Goal: Task Accomplishment & Management: Manage account settings

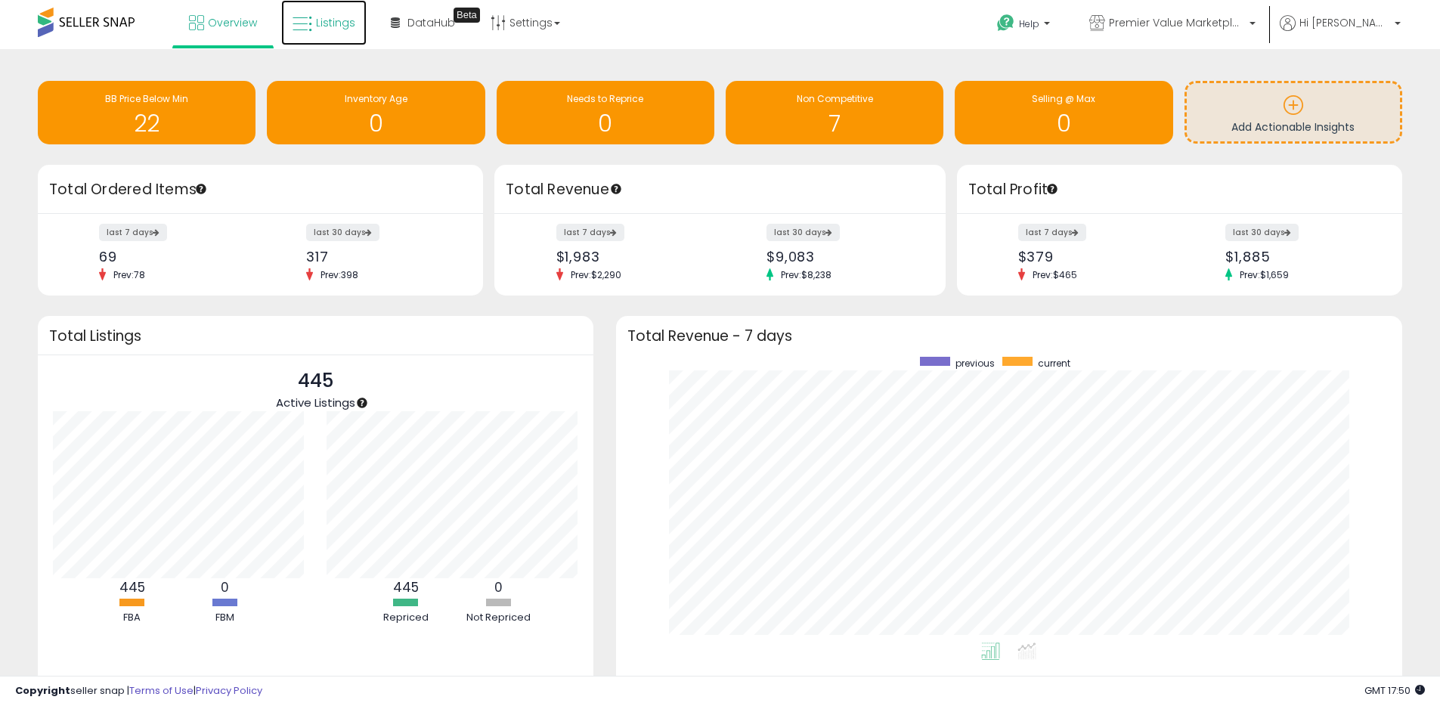
click at [324, 35] on link "Listings" at bounding box center [323, 22] width 85 height 45
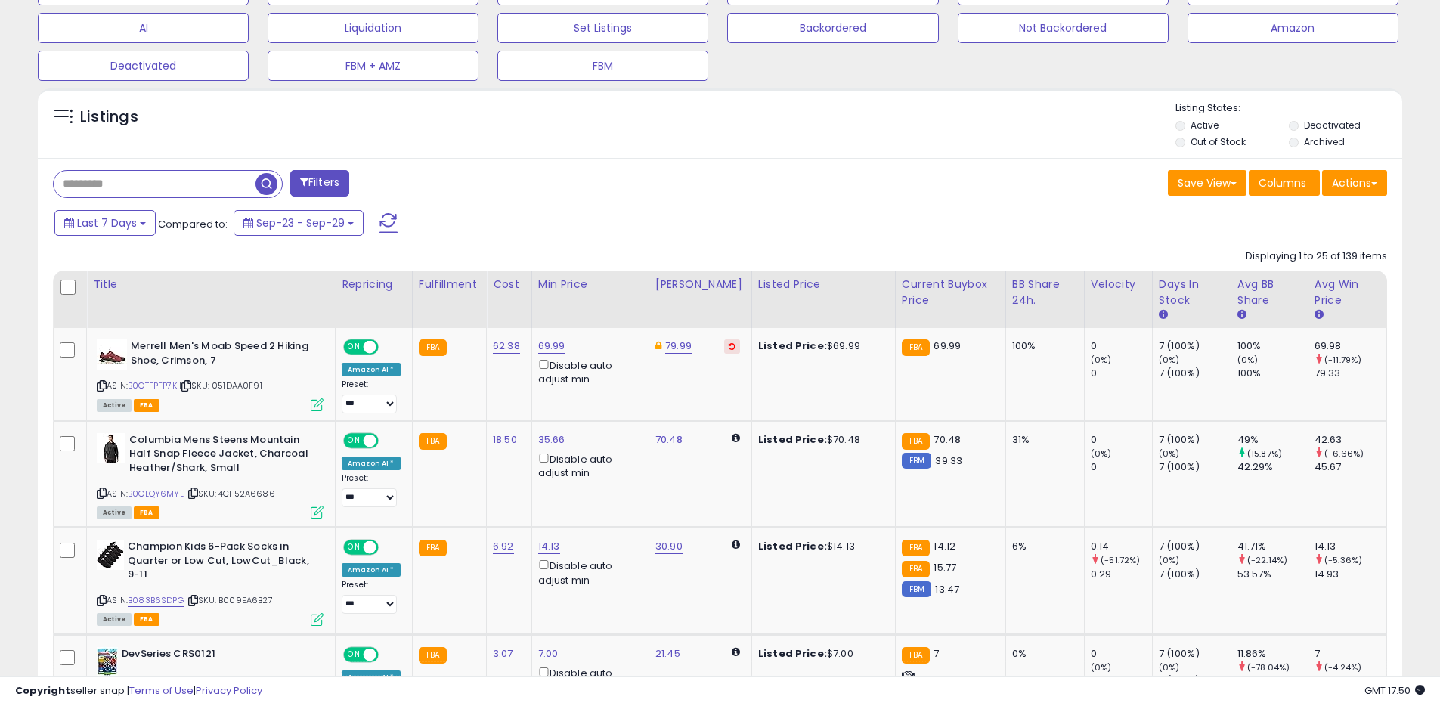
scroll to position [488, 0]
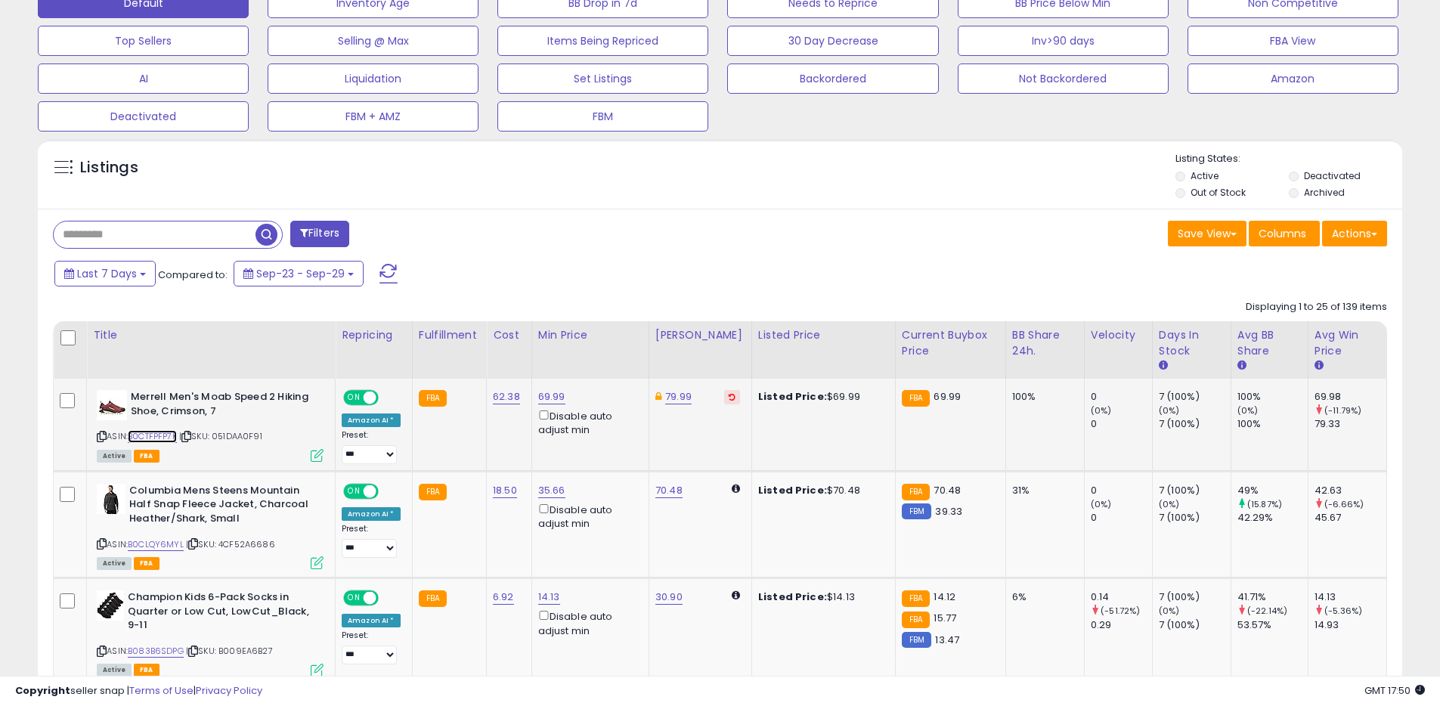
click at [161, 439] on link "B0CTFPFP7K" at bounding box center [152, 436] width 49 height 13
click at [684, 398] on link "79.99" at bounding box center [678, 396] width 26 height 15
click at [545, 401] on link "69.99" at bounding box center [551, 396] width 27 height 15
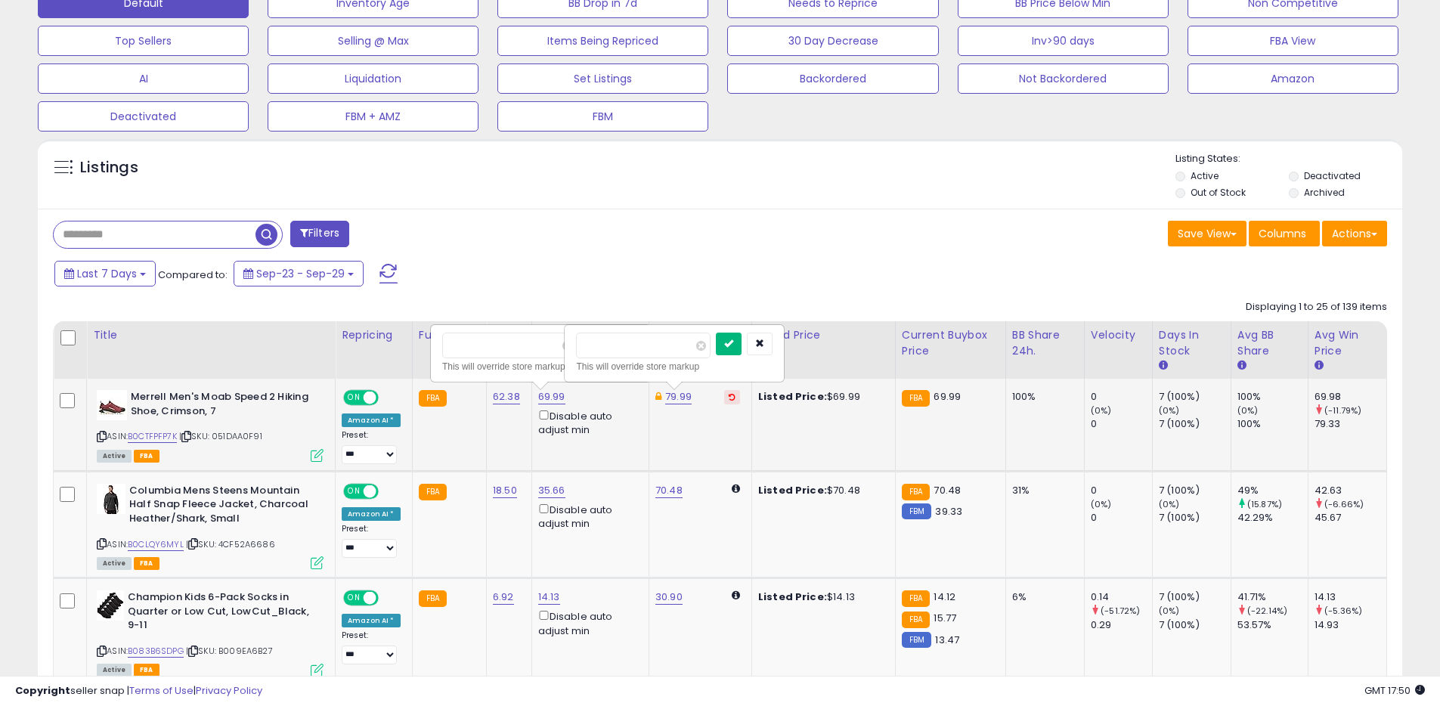
type input "*****"
click at [741, 346] on button "submit" at bounding box center [729, 344] width 26 height 23
click at [599, 347] on icon "submit" at bounding box center [594, 343] width 9 height 9
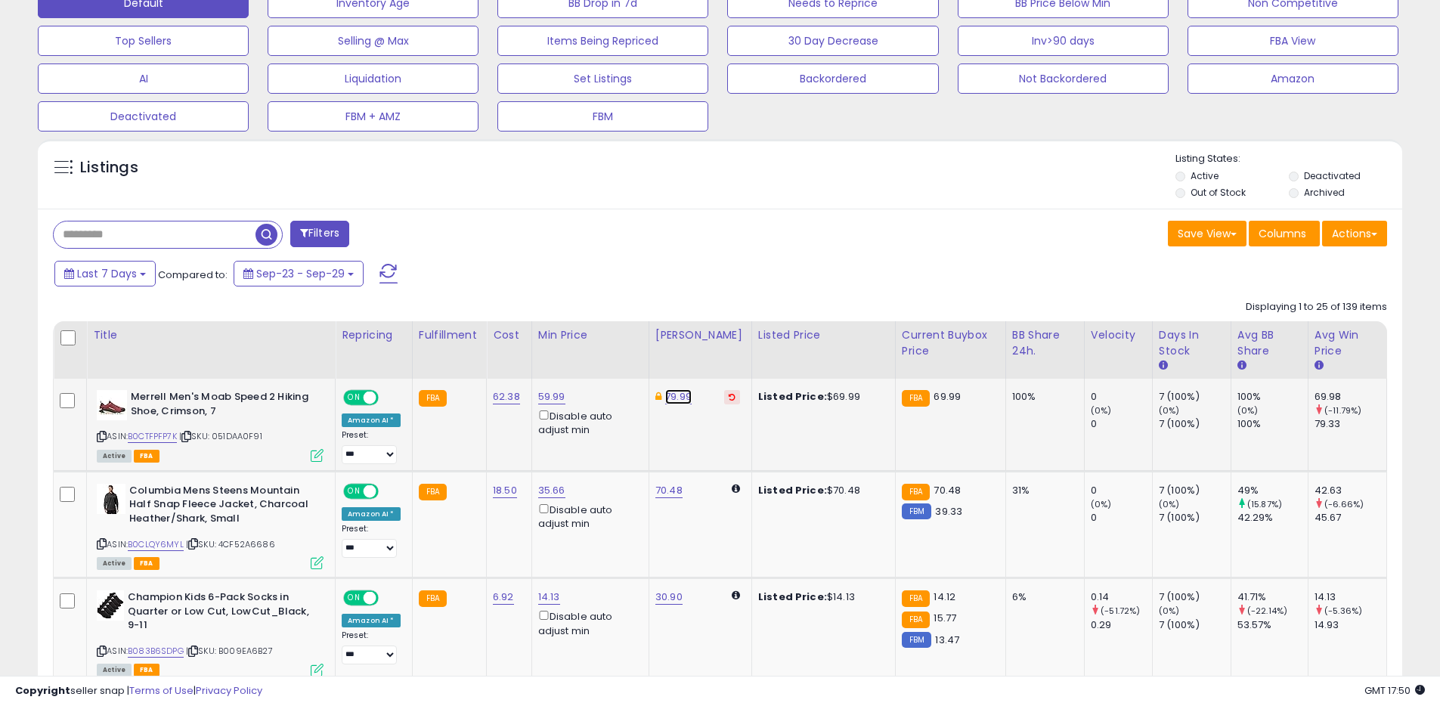
click at [676, 399] on link "79.99" at bounding box center [678, 396] width 26 height 15
type input "*****"
click at [733, 347] on icon "submit" at bounding box center [728, 343] width 9 height 9
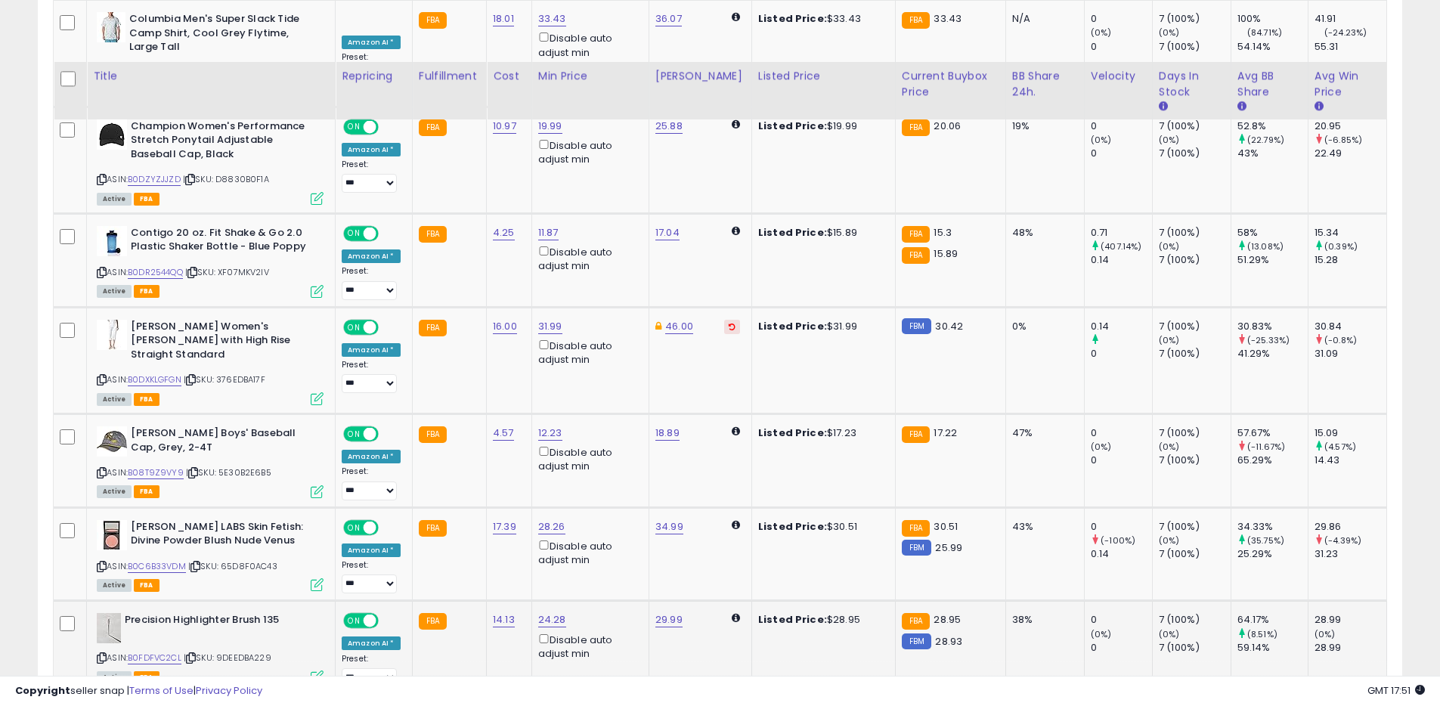
scroll to position [1426, 0]
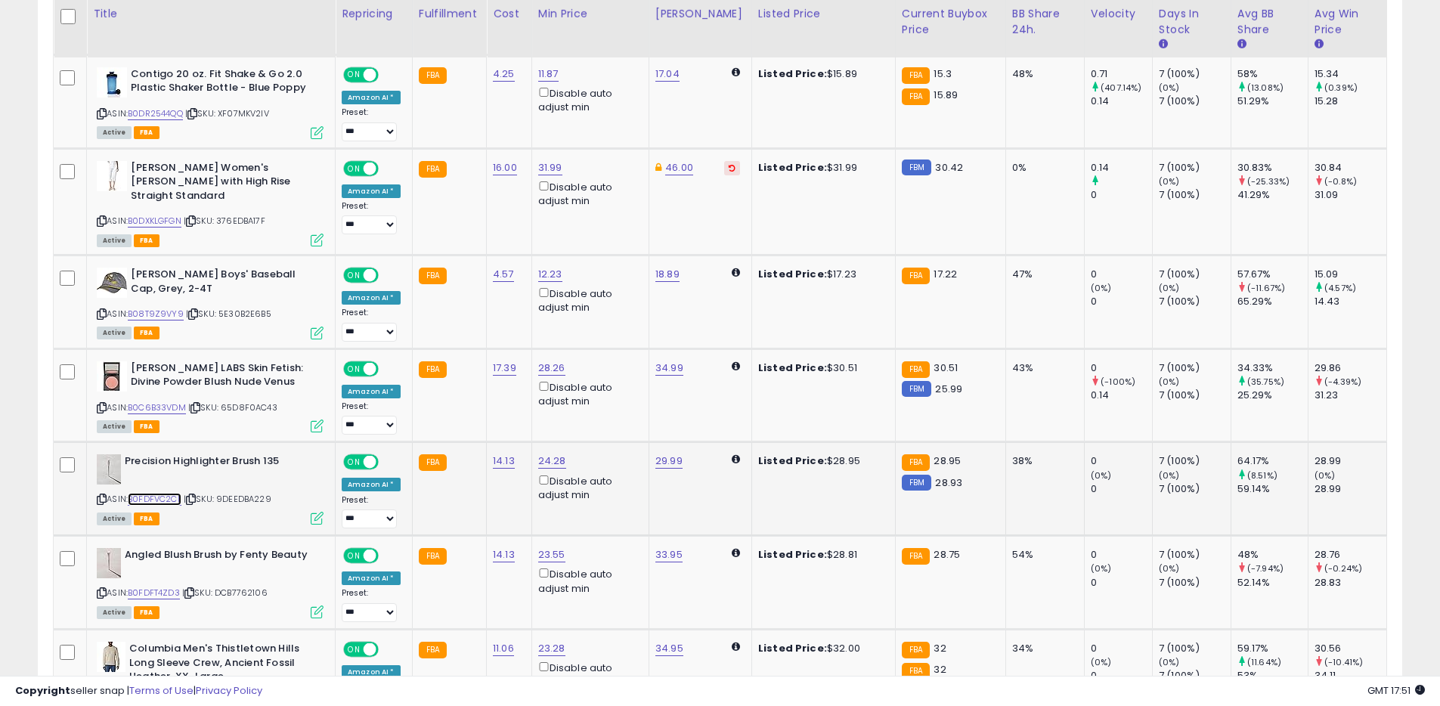
click at [163, 499] on link "B0FDFVC2CL" at bounding box center [155, 499] width 54 height 13
click at [150, 596] on link "B0FDFT4ZD3" at bounding box center [154, 593] width 52 height 13
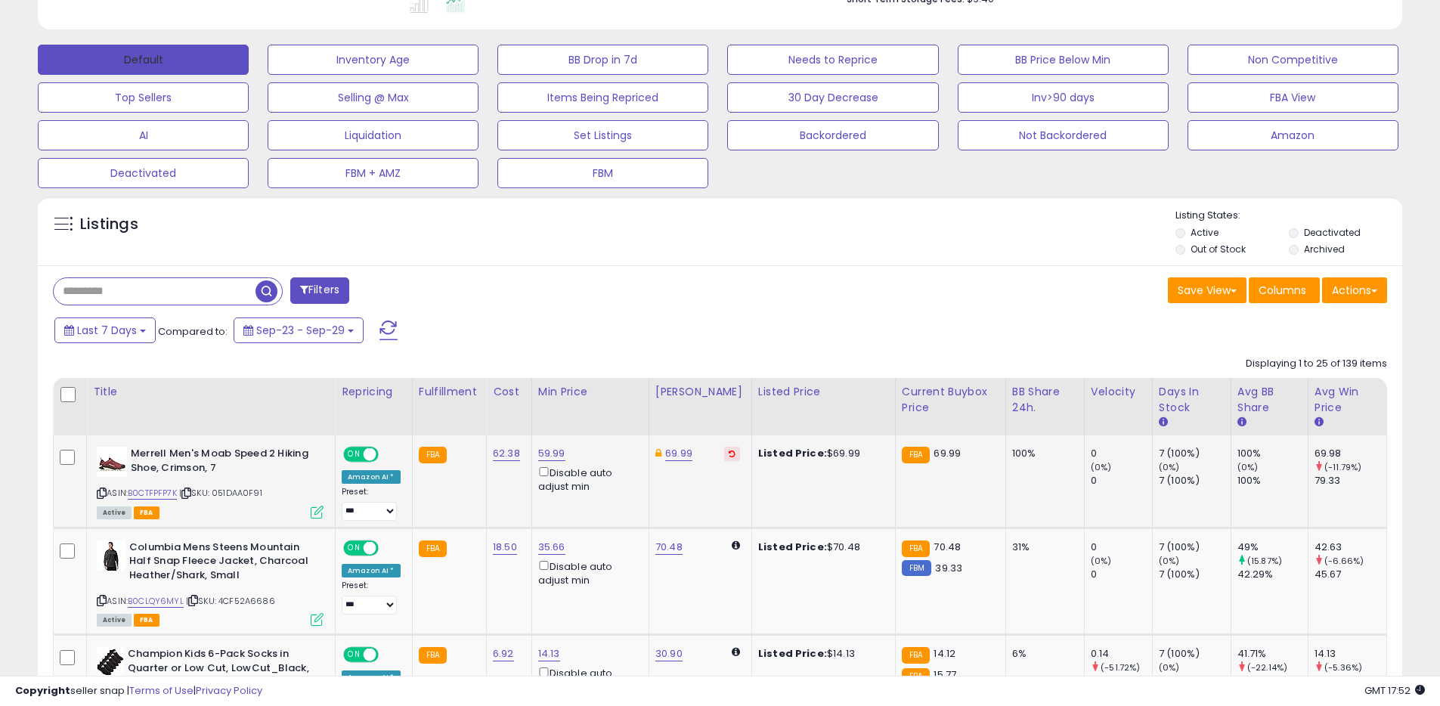
scroll to position [0, 0]
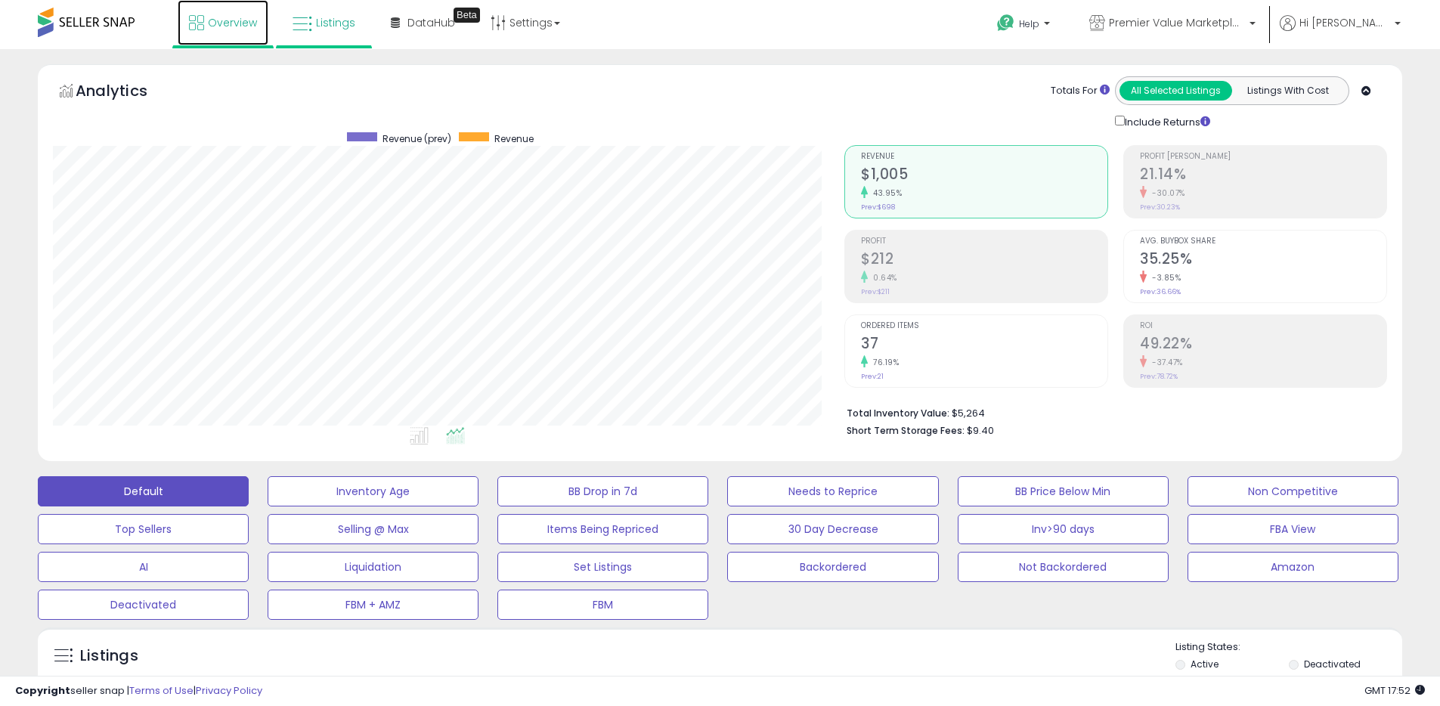
click at [233, 32] on link "Overview" at bounding box center [223, 22] width 91 height 45
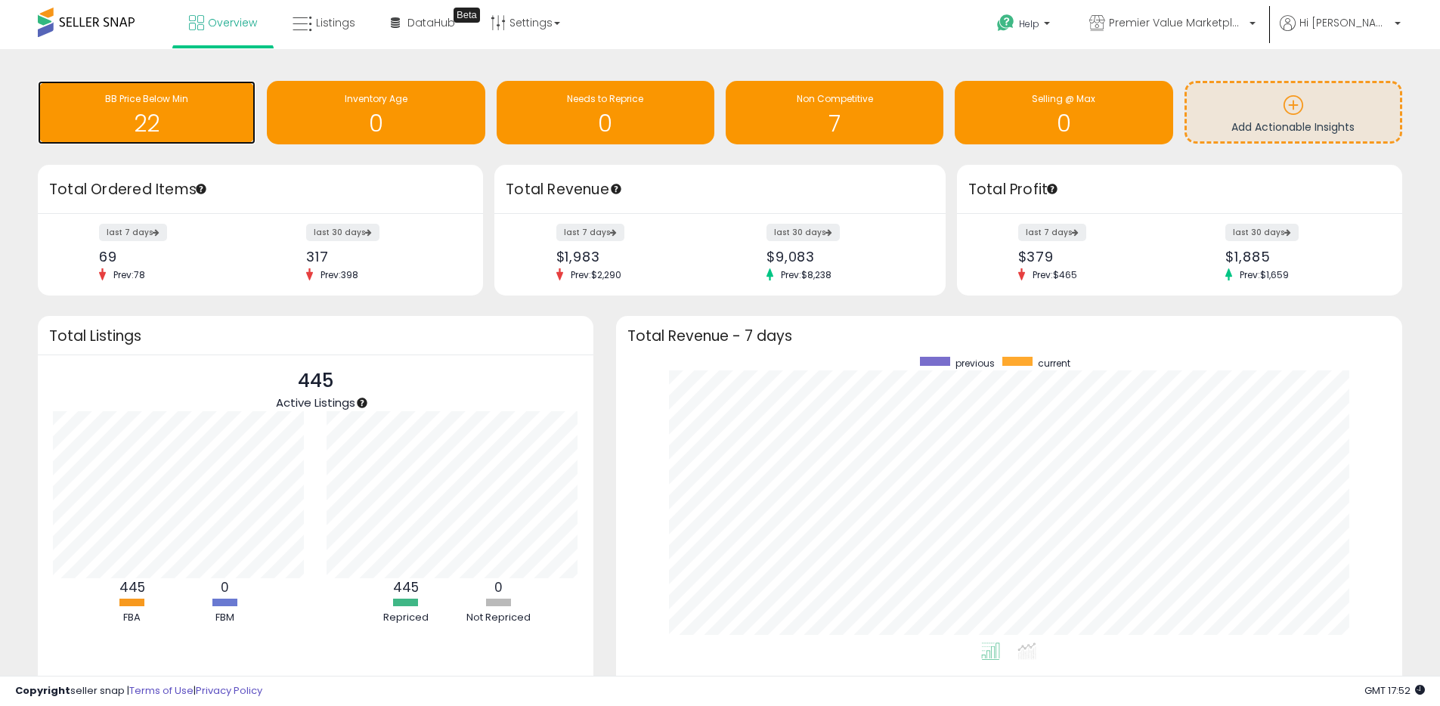
click at [146, 85] on div "BB Price Below Min 22" at bounding box center [147, 112] width 218 height 63
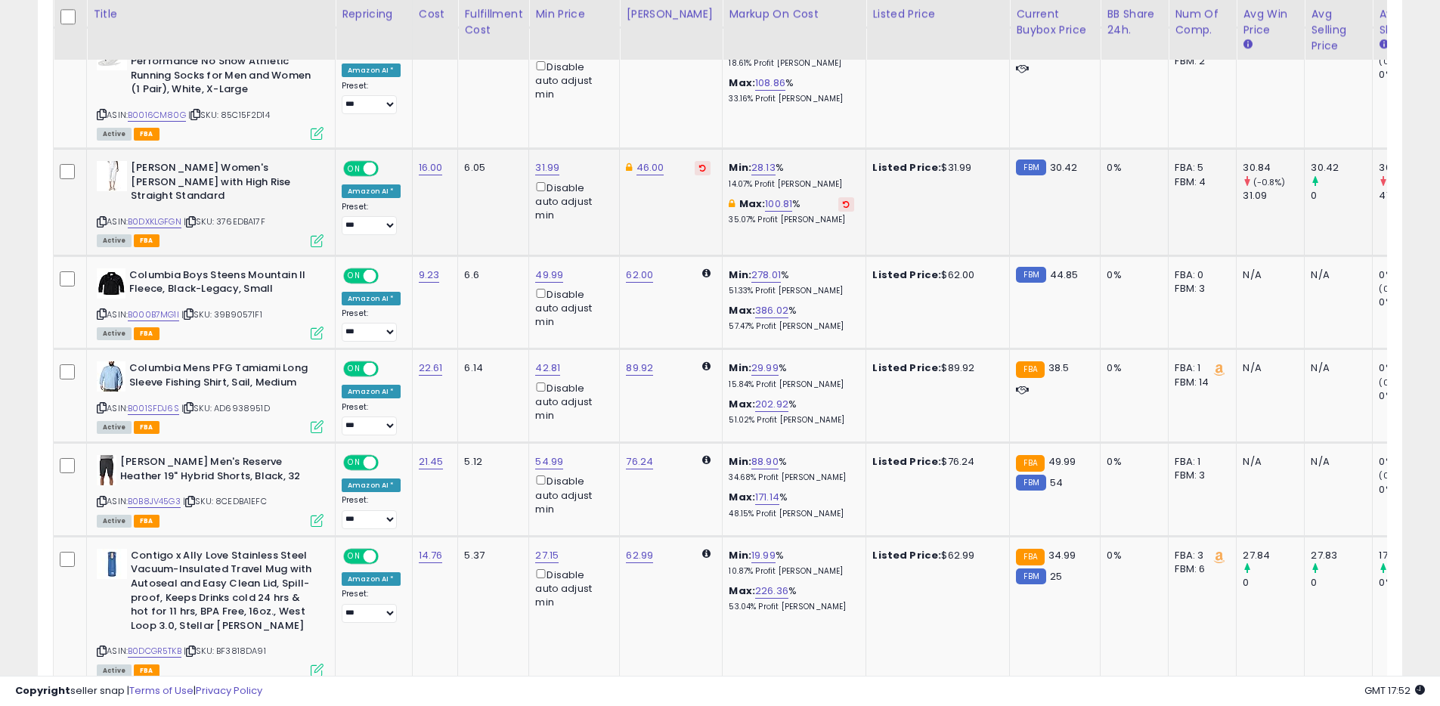
scroll to position [948, 0]
click at [157, 224] on link "B0DXKLGFGN" at bounding box center [155, 221] width 54 height 13
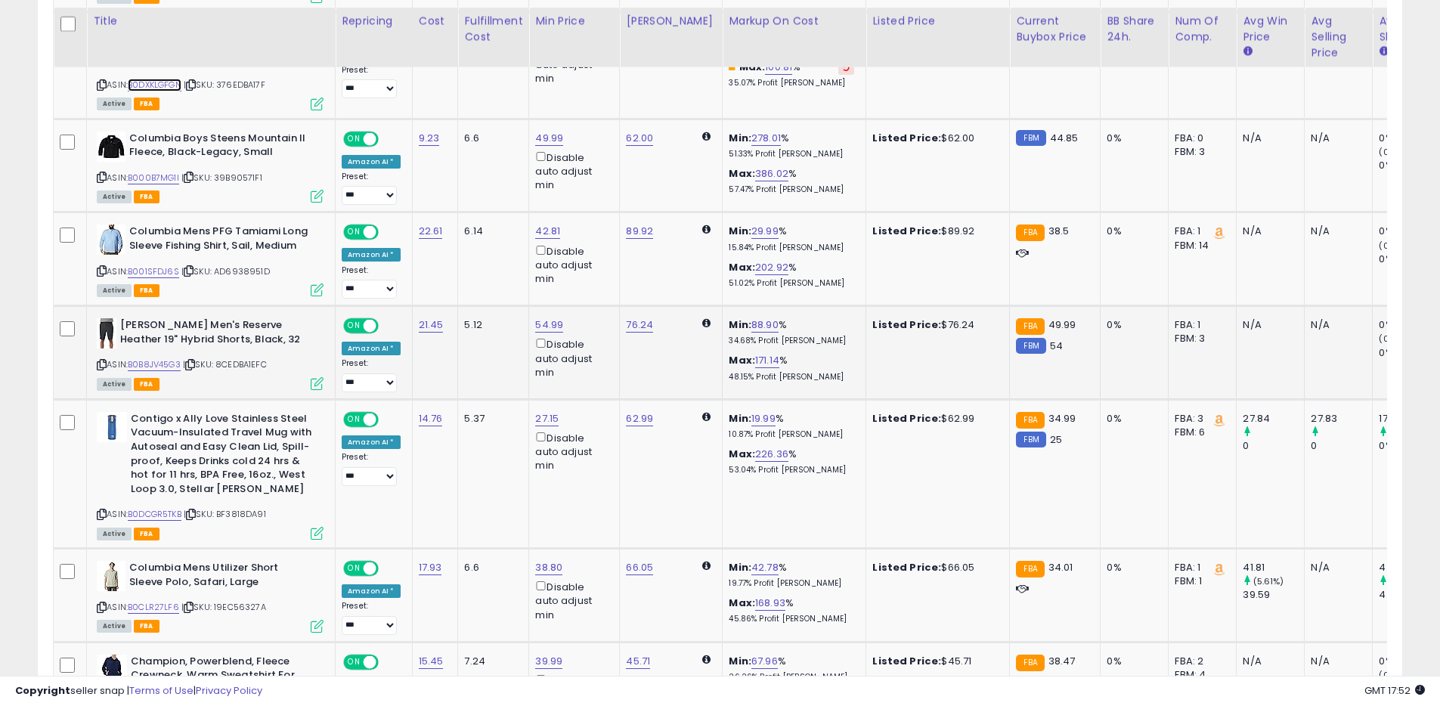
scroll to position [1091, 0]
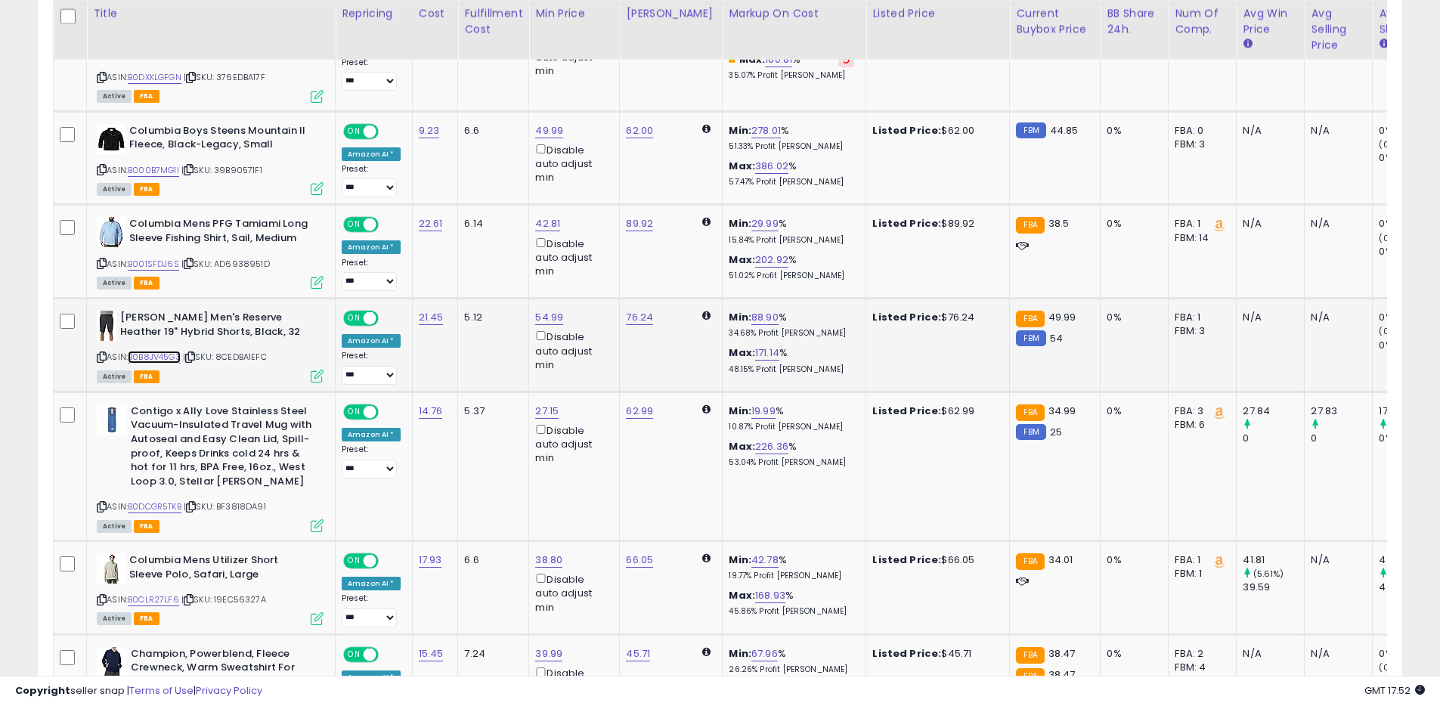
click at [160, 357] on link "B0B8JV45G3" at bounding box center [154, 357] width 53 height 13
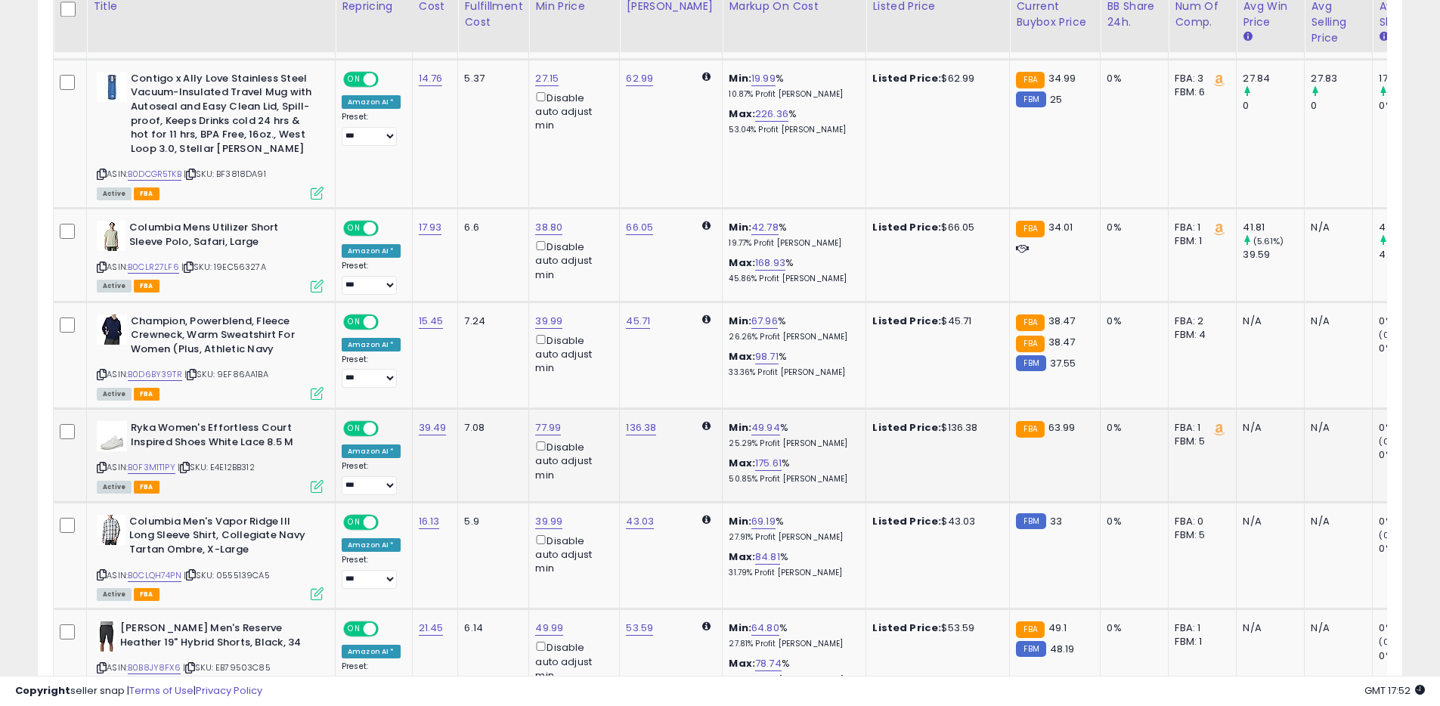
scroll to position [1435, 0]
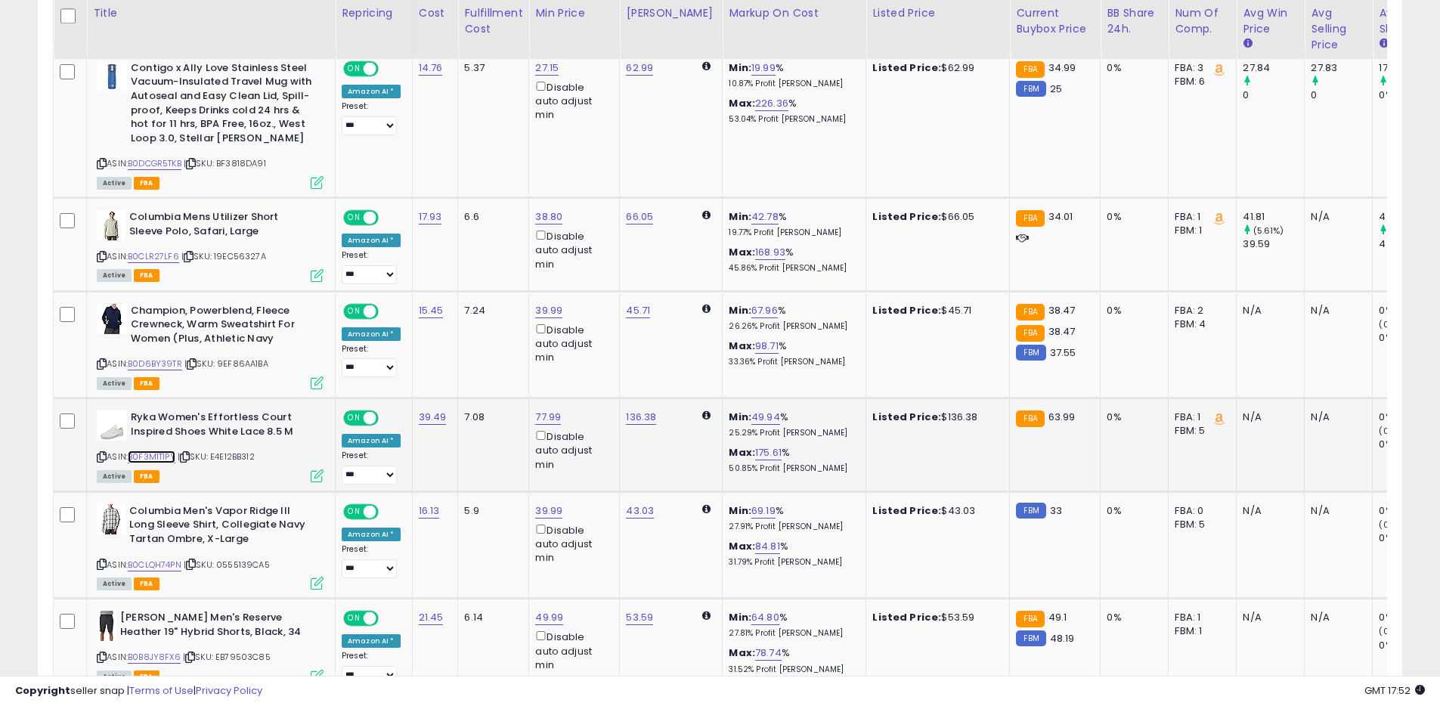
click at [163, 455] on link "B0F3M1T1PY" at bounding box center [152, 456] width 48 height 13
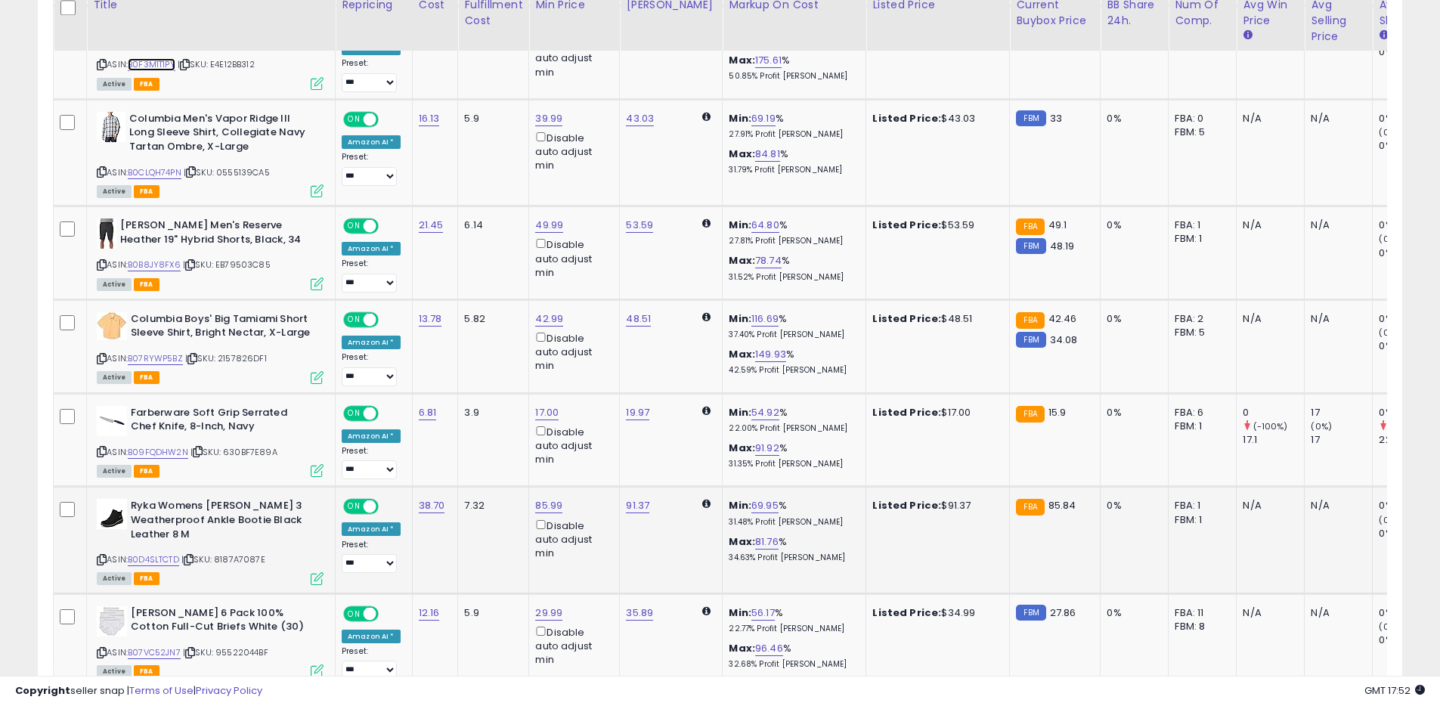
scroll to position [1844, 0]
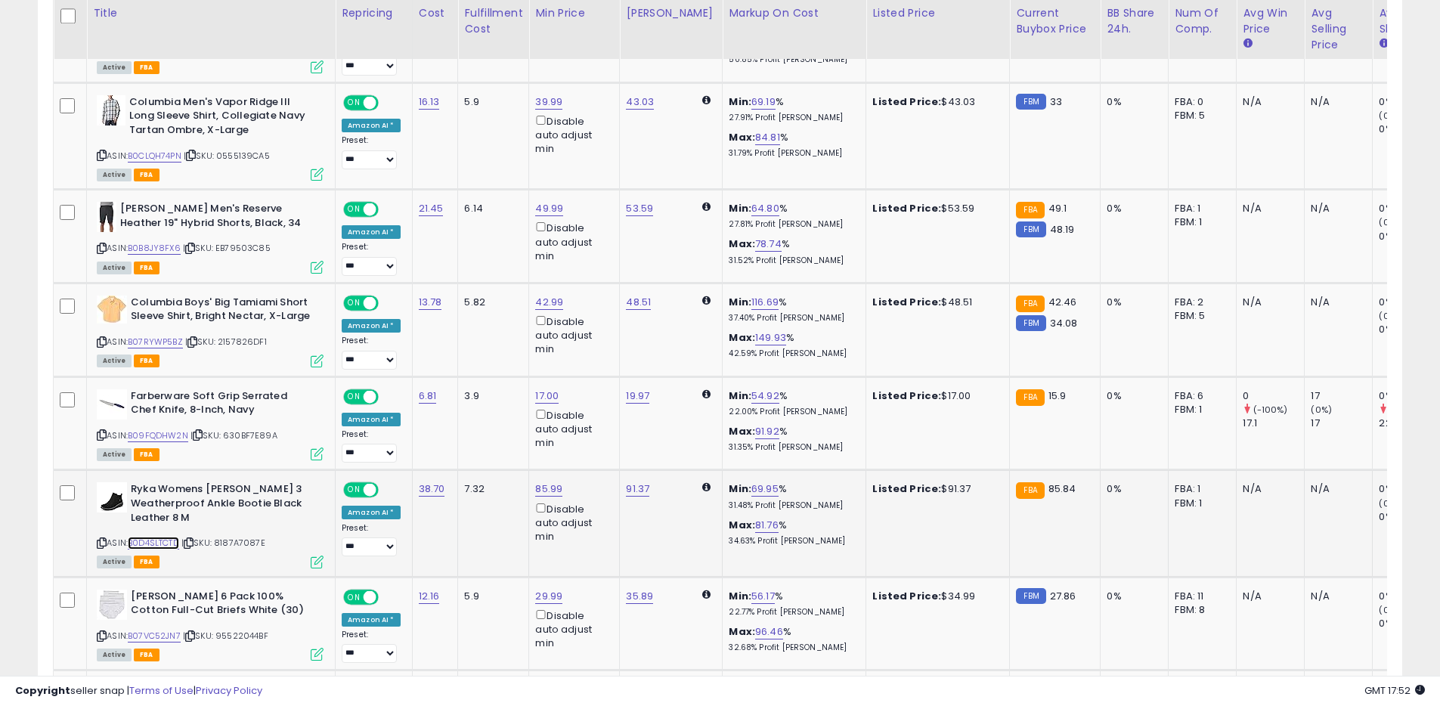
click at [152, 542] on link "B0D4SLTCTD" at bounding box center [153, 543] width 51 height 13
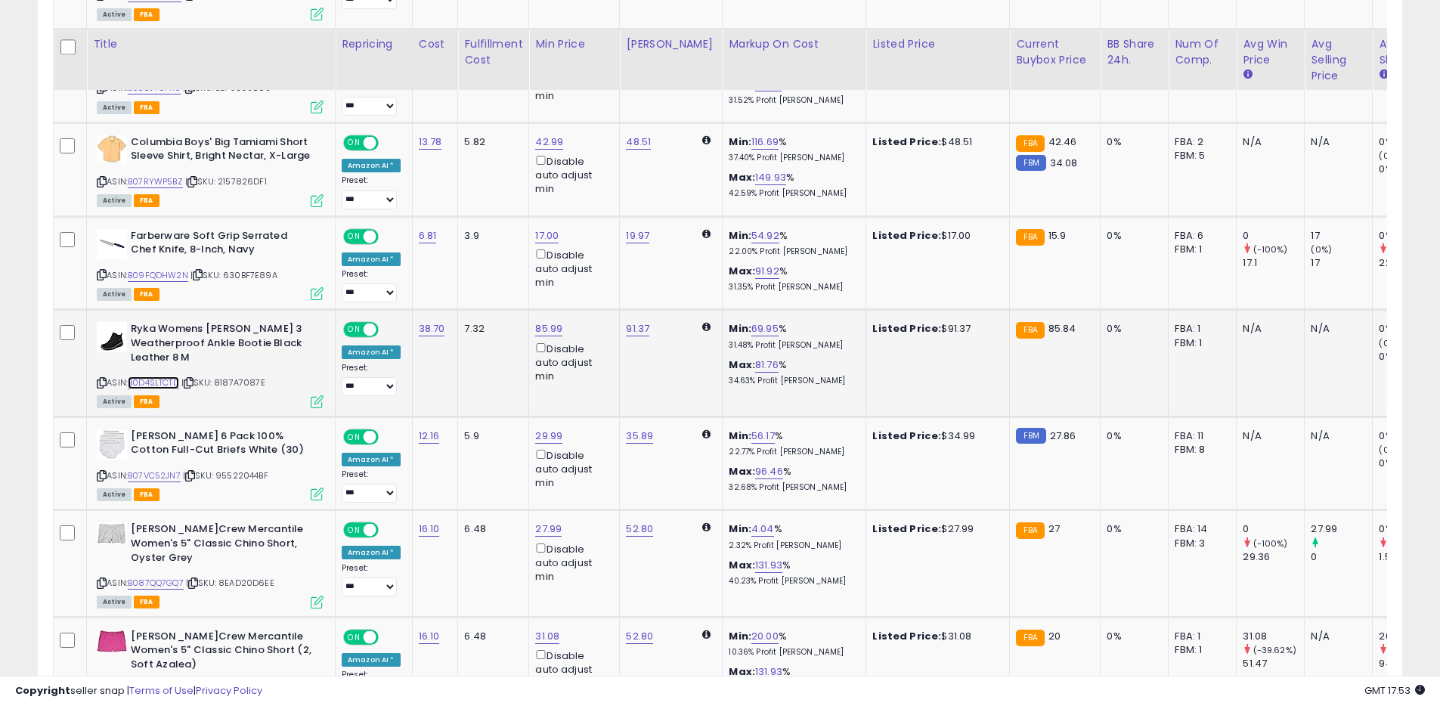
scroll to position [2036, 0]
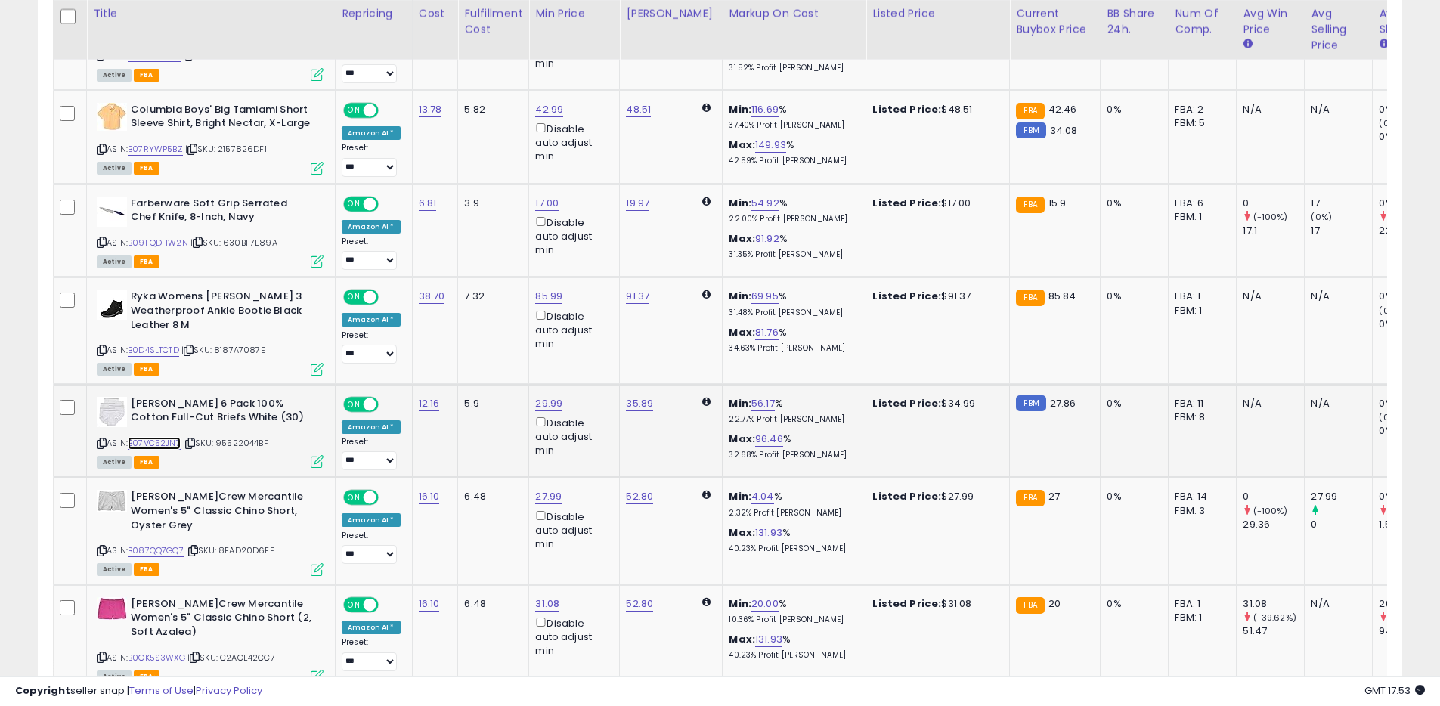
click at [179, 442] on link "B07VC52JN7" at bounding box center [154, 443] width 53 height 13
